Goal: Complete application form

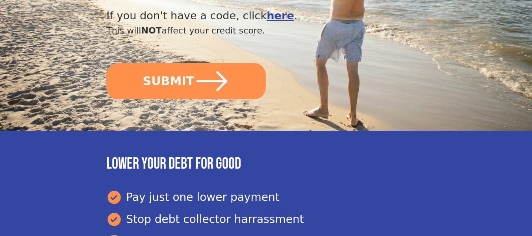
scroll to position [338, 0]
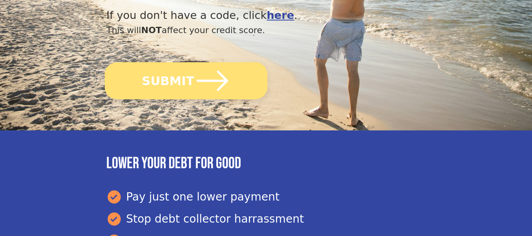
click at [194, 63] on icon "submit" at bounding box center [212, 81] width 36 height 36
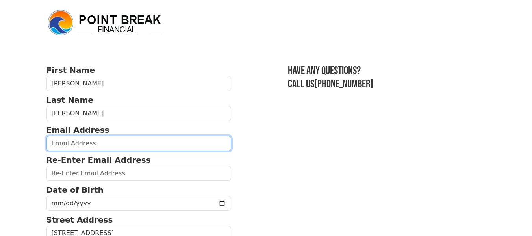
click at [60, 146] on input "email" at bounding box center [138, 143] width 185 height 15
type input "[EMAIL_ADDRESS][DOMAIN_NAME]"
type input "[PHONE_NUMBER]"
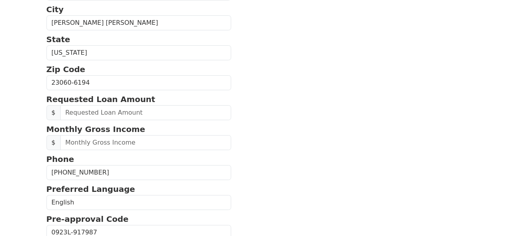
scroll to position [162, 0]
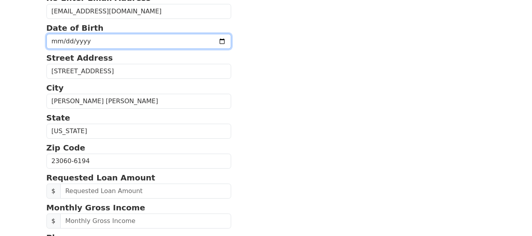
click at [202, 39] on input "date" at bounding box center [138, 41] width 185 height 15
click at [65, 38] on input "[DATE]" at bounding box center [138, 41] width 185 height 15
type input "[DATE]"
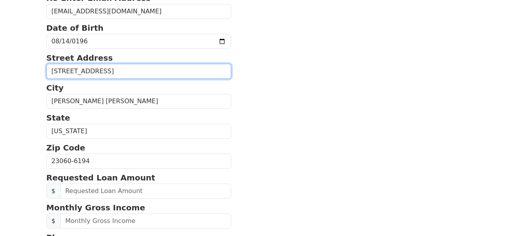
click at [136, 73] on input "[STREET_ADDRESS]" at bounding box center [138, 71] width 185 height 15
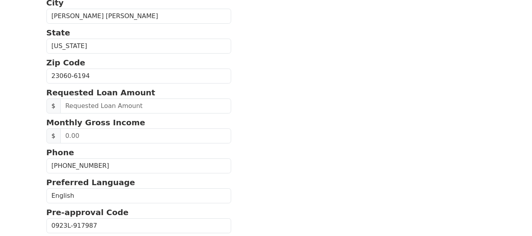
scroll to position [248, 0]
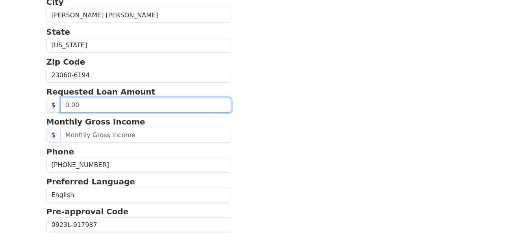
click at [65, 105] on input "text" at bounding box center [145, 105] width 171 height 15
type input "45,000.00"
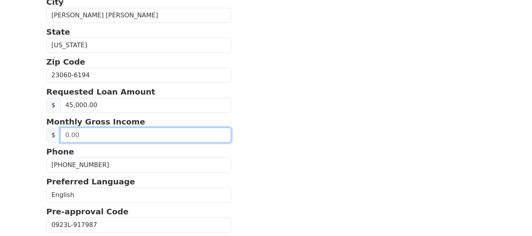
click at [67, 134] on input "text" at bounding box center [145, 135] width 171 height 15
type input "4,000.00"
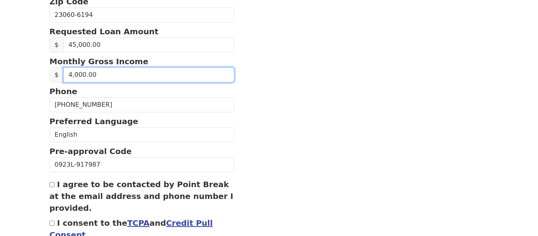
scroll to position [366, 0]
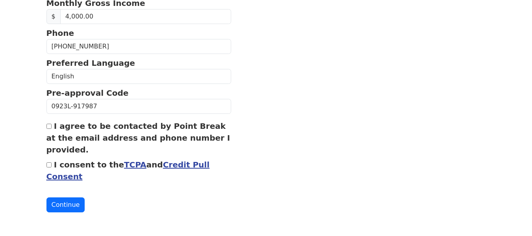
click at [49, 124] on input "I agree to be contacted by Point Break at the email address and phone number I …" at bounding box center [48, 126] width 5 height 5
checkbox input "true"
click at [50, 163] on input "I consent to the TCPA and Credit Pull Consent" at bounding box center [48, 164] width 5 height 5
click at [49, 164] on input "I consent to the TCPA and Credit Pull Consent" at bounding box center [48, 164] width 5 height 5
checkbox input "false"
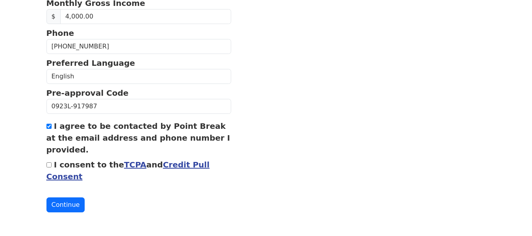
click at [124, 162] on link "TCPA" at bounding box center [135, 164] width 22 height 9
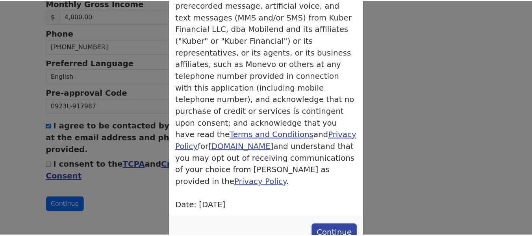
scroll to position [0, 0]
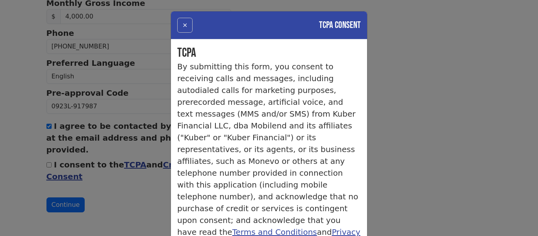
click at [182, 25] on button "×" at bounding box center [184, 25] width 15 height 15
